Goal: Information Seeking & Learning: Learn about a topic

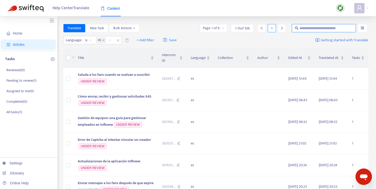
click at [320, 27] on input "text" at bounding box center [323, 28] width 49 height 6
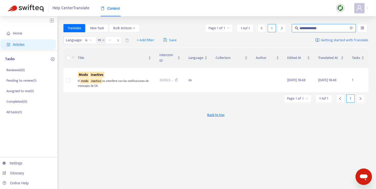
click at [313, 28] on input "**********" at bounding box center [323, 28] width 49 height 6
type input "**********"
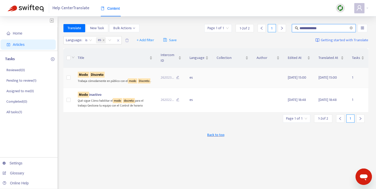
click at [120, 74] on div "Modo Discreto" at bounding box center [115, 75] width 75 height 6
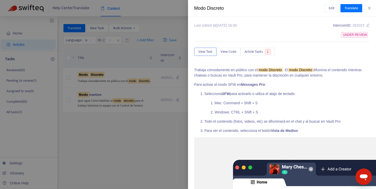
click at [210, 6] on div "Modo Discreto" at bounding box center [259, 8] width 130 height 7
click at [210, 8] on div "Modo Discreto" at bounding box center [259, 8] width 130 height 7
click at [143, 107] on div at bounding box center [188, 94] width 376 height 189
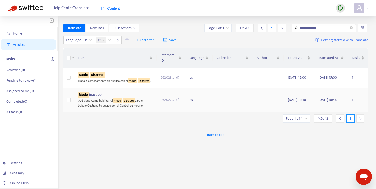
click at [154, 112] on td "Modo inactivo Qué sigue Cómo habilitar el modo discreto para el trabajo Gestion…" at bounding box center [115, 100] width 83 height 25
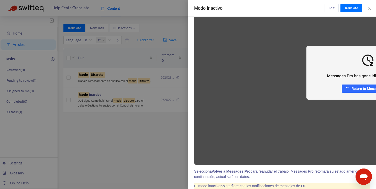
scroll to position [101, 0]
click at [144, 152] on div at bounding box center [188, 94] width 376 height 189
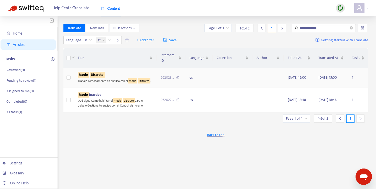
click at [119, 83] on div "Trabaja cómodamente en público con el modo Discreto ." at bounding box center [115, 80] width 75 height 6
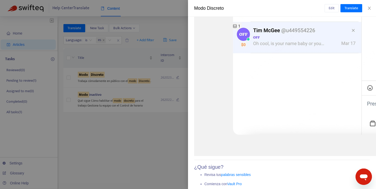
scroll to position [257, 0]
click at [238, 174] on link "palabras sensibles" at bounding box center [236, 174] width 30 height 4
